Goal: Communication & Community: Answer question/provide support

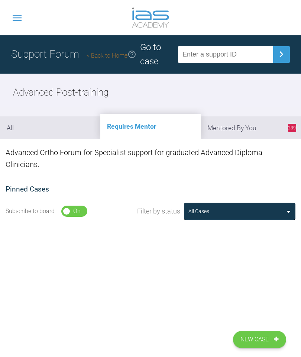
click at [69, 91] on h2 "Advanced Post-training" at bounding box center [61, 93] width 96 height 16
click at [50, 129] on li "All" at bounding box center [50, 127] width 100 height 23
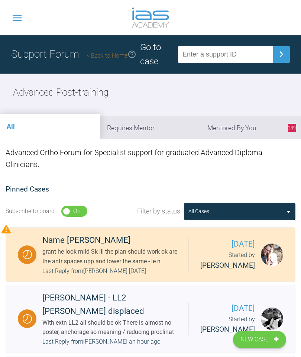
click at [20, 19] on icon at bounding box center [17, 18] width 12 height 12
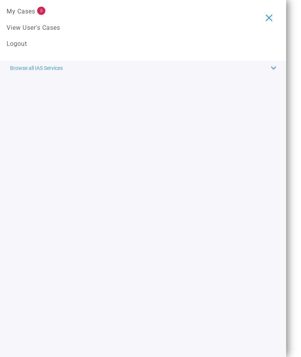
click at [263, 16] on div at bounding box center [269, 17] width 34 height 35
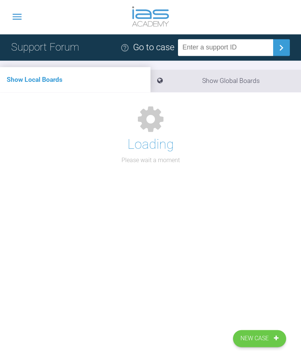
scroll to position [97, 0]
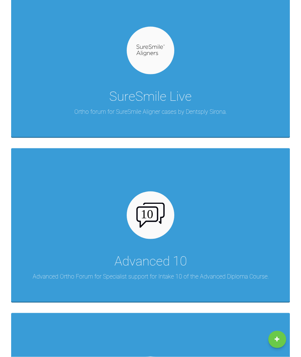
click at [160, 222] on img at bounding box center [150, 215] width 29 height 25
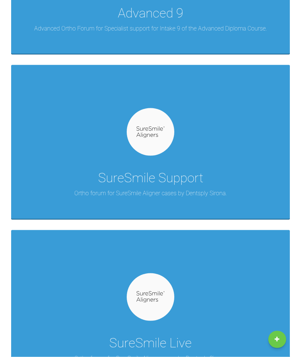
scroll to position [2235, 0]
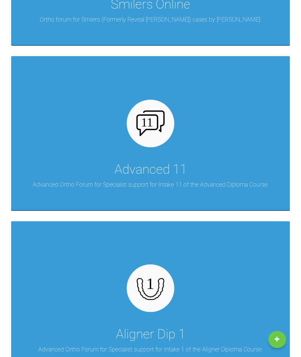
click at [178, 147] on div "Advanced 11 Advanced Ortho Forum for Specialist support for Intake 11 of the Ad…" at bounding box center [150, 133] width 279 height 154
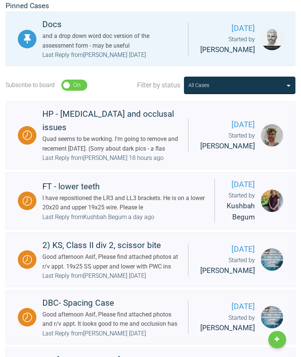
click at [143, 163] on div "Last Reply from Thomas Friar 18 hours ago" at bounding box center [102, 158] width 121 height 10
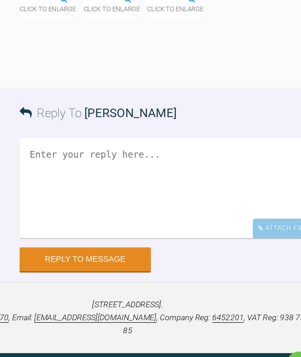
scroll to position [15588, 0]
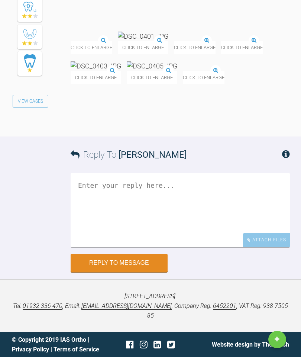
click at [126, 247] on textarea at bounding box center [180, 210] width 219 height 74
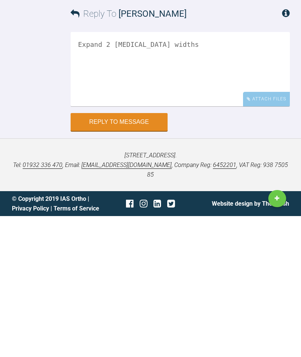
type textarea "Expand 2 [MEDICAL_DATA] widths"
click at [128, 254] on button "Reply to Message" at bounding box center [119, 263] width 97 height 18
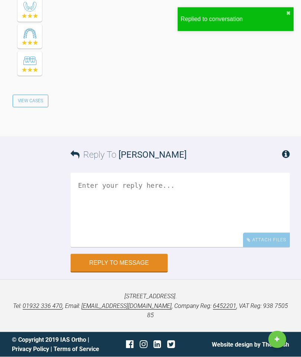
scroll to position [15856, 0]
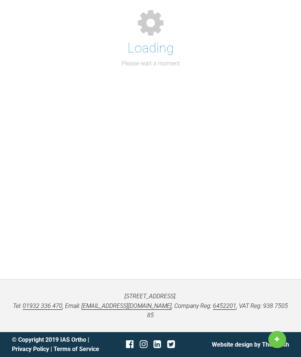
scroll to position [97, 0]
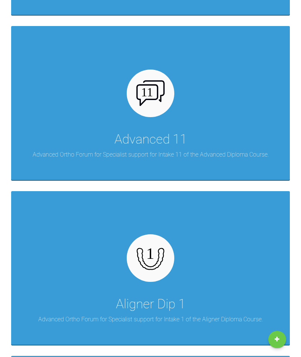
click at [220, 118] on div "Advanced 11 Advanced Ortho Forum for Specialist support for Intake 11 of the Ad…" at bounding box center [150, 103] width 279 height 154
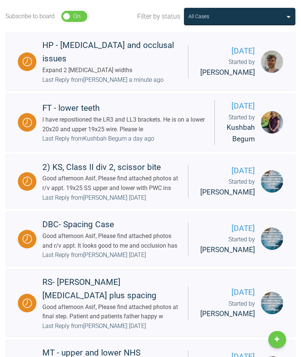
scroll to position [309, 0]
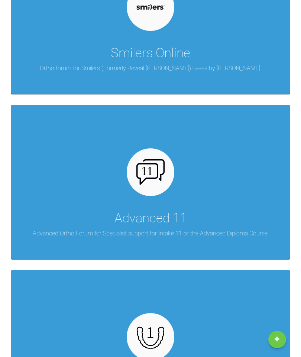
click at [230, 214] on div "Advanced 11 Advanced Ortho Forum for Specialist support for Intake 11 of the Ad…" at bounding box center [150, 182] width 279 height 154
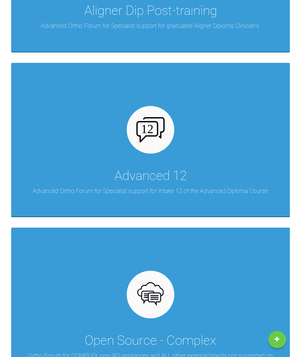
click at [221, 148] on div "Advanced 12 Advanced Ortho Forum for Specialist support for Intake 12 of the Ad…" at bounding box center [150, 140] width 279 height 154
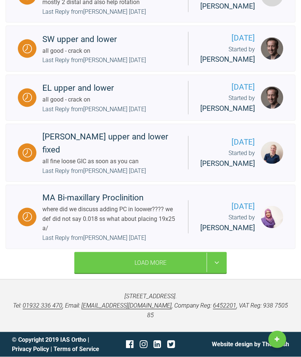
scroll to position [1440, 0]
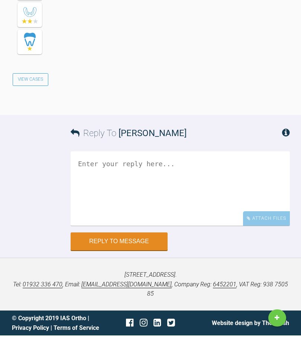
scroll to position [9785, 0]
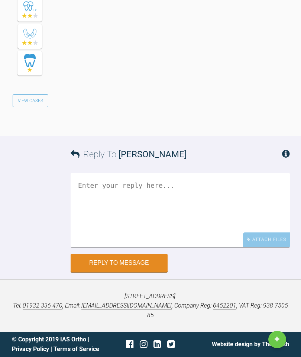
click at [161, 202] on textarea at bounding box center [180, 210] width 219 height 74
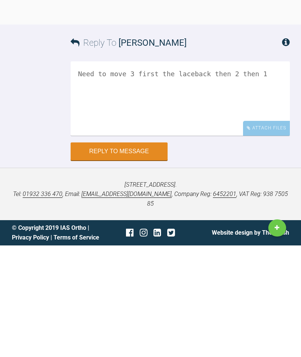
type textarea "Need to move 3 first the laceback then 2 then 1"
click at [125, 254] on button "Reply to Message" at bounding box center [119, 263] width 97 height 18
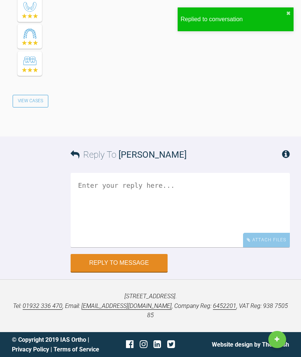
scroll to position [10094, 0]
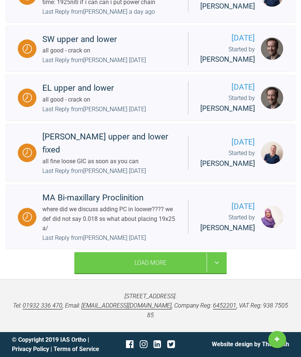
scroll to position [1422, 0]
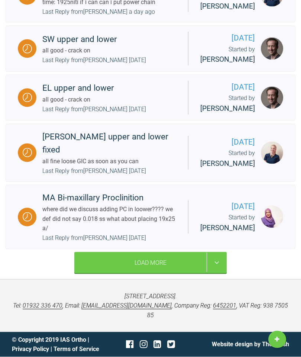
click at [125, 17] on div "Last Reply from [PERSON_NAME] a day ago" at bounding box center [98, 12] width 113 height 10
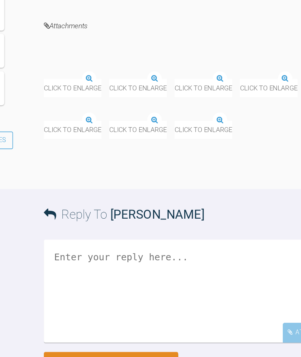
scroll to position [4893, 0]
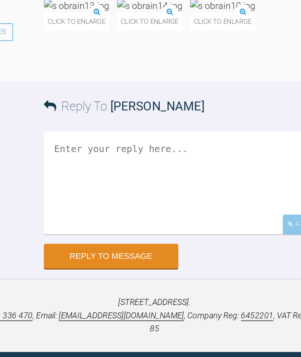
click at [85, 240] on textarea at bounding box center [180, 210] width 219 height 74
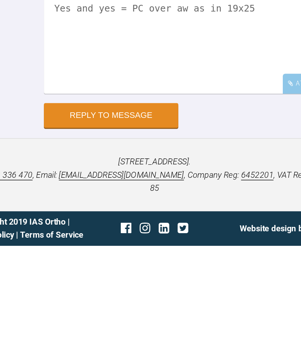
type textarea "Yes and yes = PC over aw as in 19x25"
click at [90, 254] on button "Reply to Message" at bounding box center [119, 263] width 97 height 18
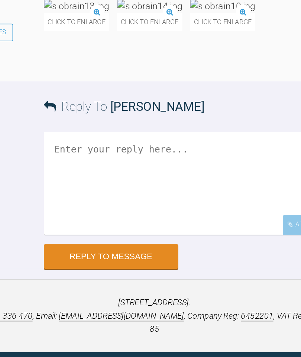
click at [75, 254] on button "Reply to Message" at bounding box center [119, 263] width 97 height 18
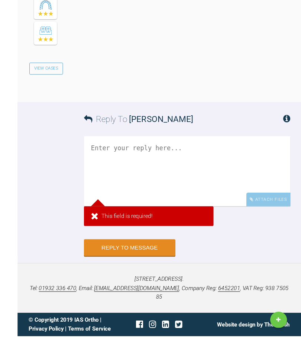
scroll to position [5427, 0]
